Goal: Browse casually

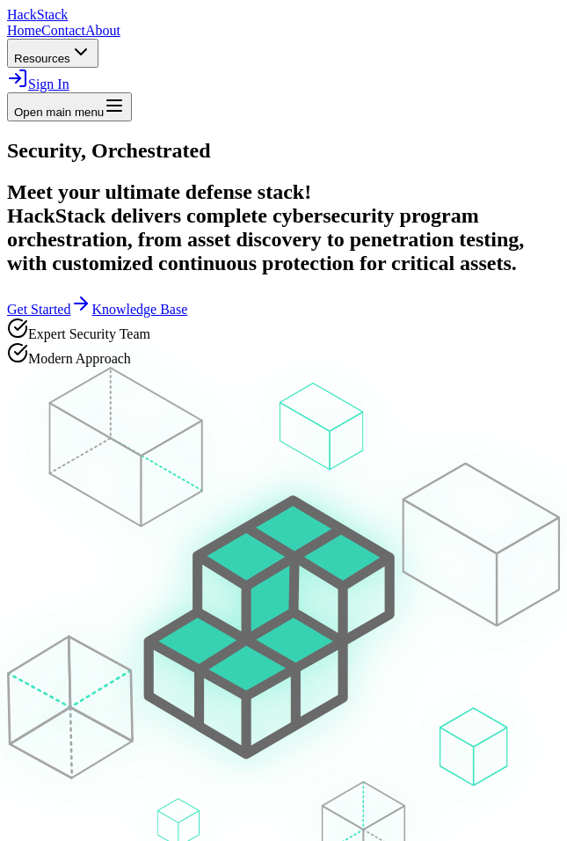
click at [358, 139] on div at bounding box center [283, 139] width 553 height 0
